Goal: Task Accomplishment & Management: Use online tool/utility

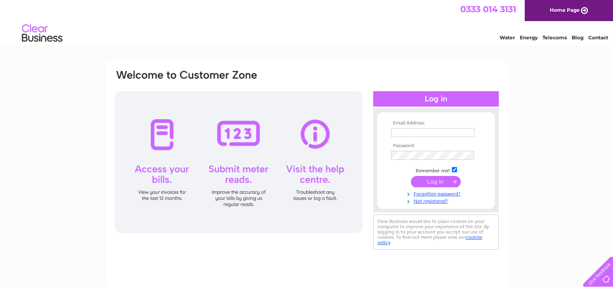
click at [452, 131] on input "text" at bounding box center [432, 132] width 83 height 9
type input "johnnyargo@hotmail.com"
click at [438, 179] on input "submit" at bounding box center [436, 181] width 50 height 11
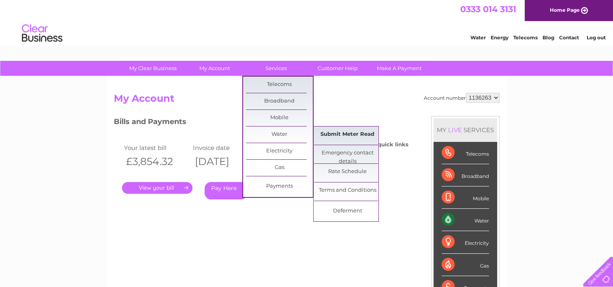
click at [352, 135] on link "Submit Meter Read" at bounding box center [347, 134] width 67 height 16
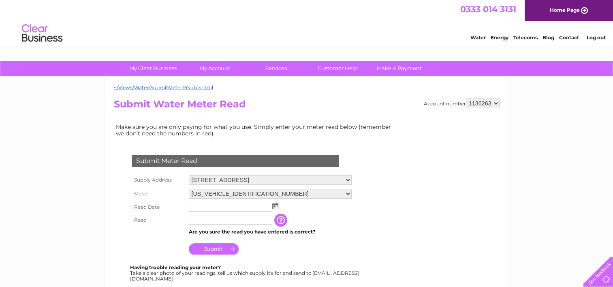
click at [275, 205] on img at bounding box center [275, 206] width 6 height 6
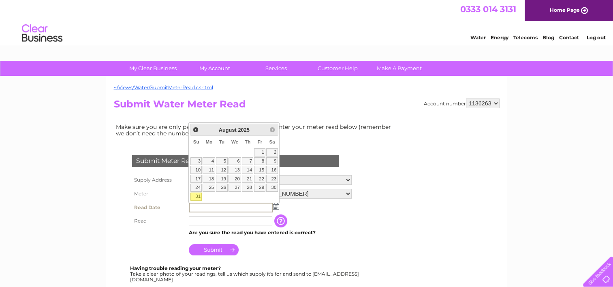
click at [196, 194] on link "31" at bounding box center [195, 196] width 11 height 8
type input "[DATE]"
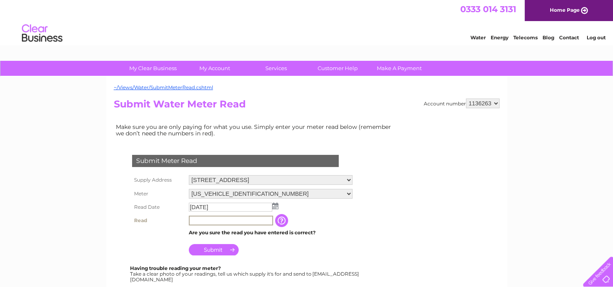
click at [204, 220] on input "text" at bounding box center [231, 221] width 84 height 10
type input "24350"
click at [203, 245] on input "Submit" at bounding box center [214, 248] width 50 height 11
